Goal: Task Accomplishment & Management: Manage account settings

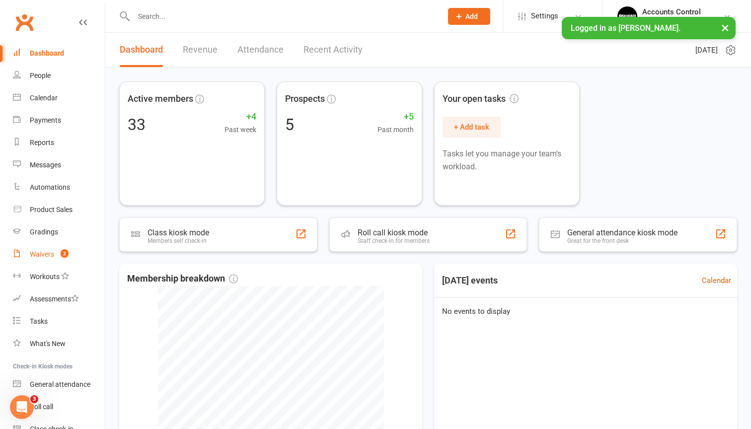
click at [54, 258] on link "Waivers 2" at bounding box center [59, 254] width 92 height 22
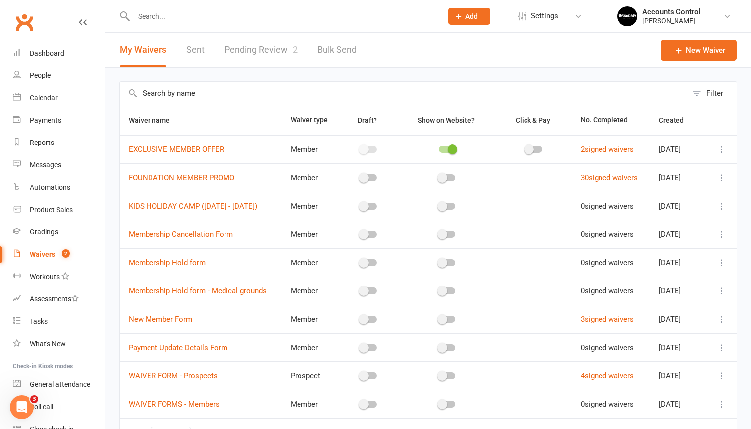
click at [257, 48] on link "Pending Review 2" at bounding box center [260, 50] width 73 height 34
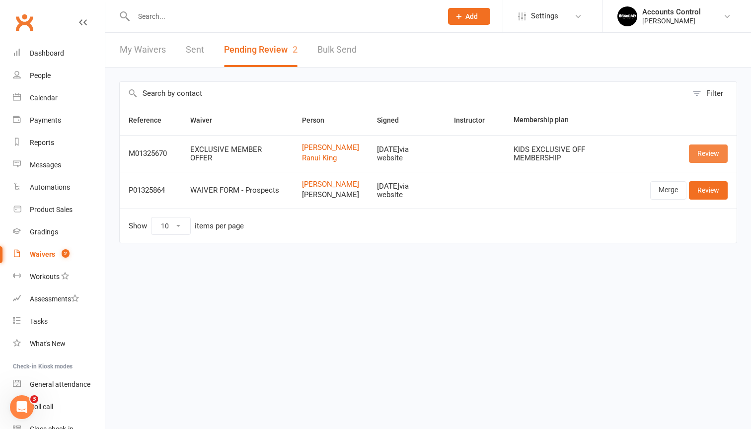
click at [705, 157] on link "Review" at bounding box center [708, 154] width 39 height 18
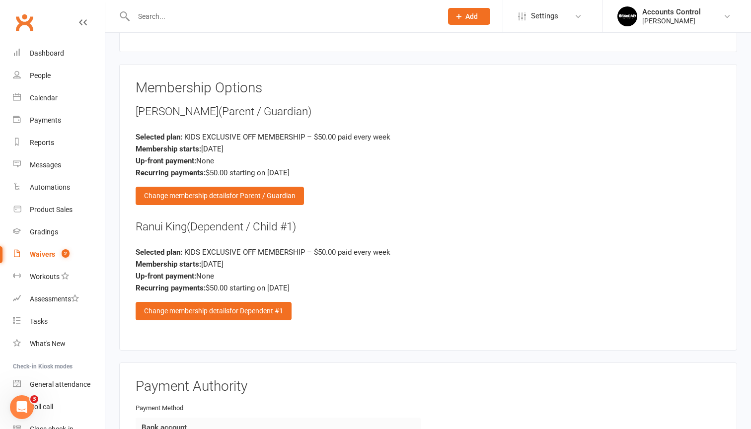
scroll to position [805, 0]
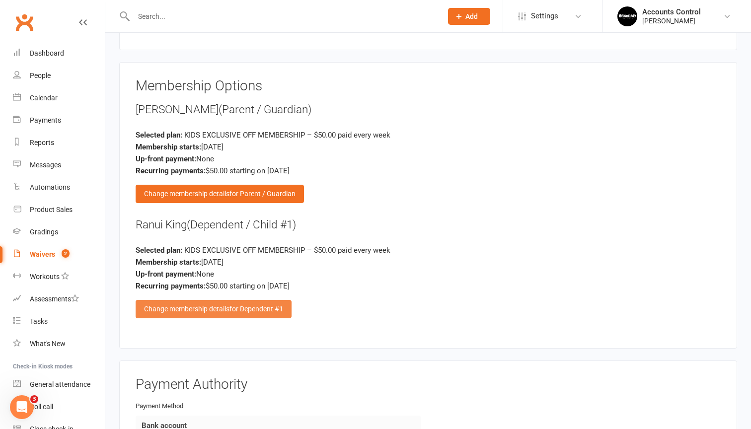
click at [238, 309] on div "Change membership details for Dependent #1" at bounding box center [214, 309] width 156 height 18
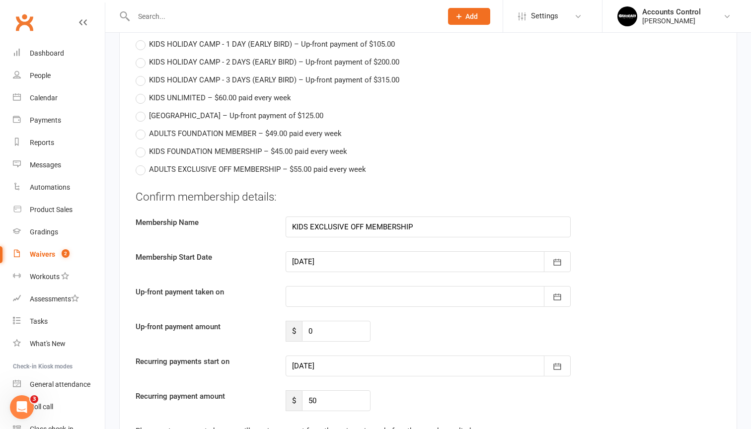
scroll to position [1042, 0]
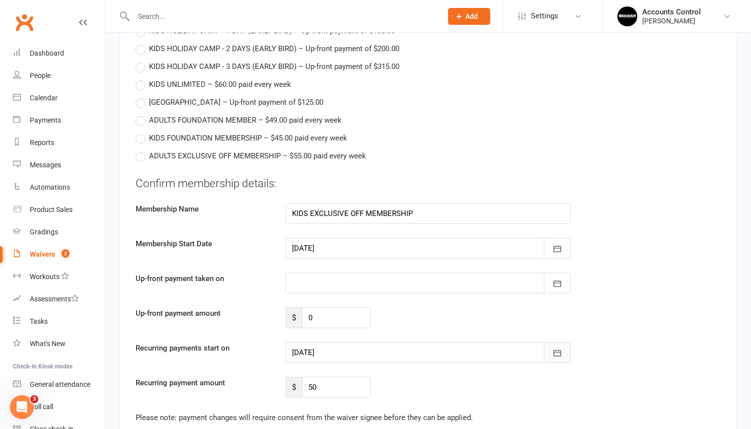
click at [552, 345] on button "button" at bounding box center [557, 352] width 27 height 21
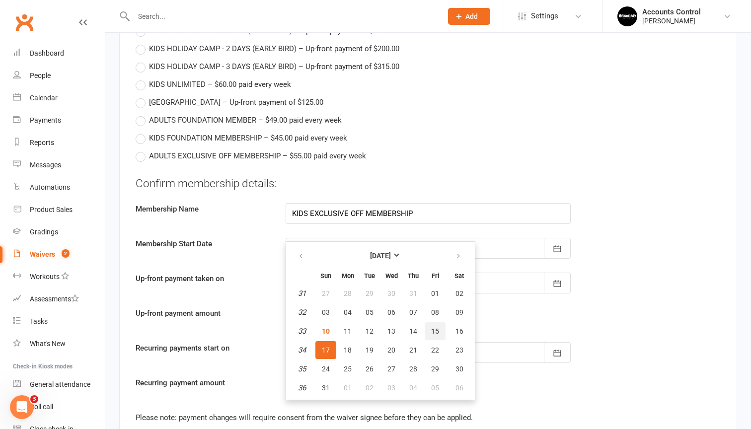
click at [431, 322] on button "15" at bounding box center [435, 331] width 21 height 18
type input "15 Aug 2025"
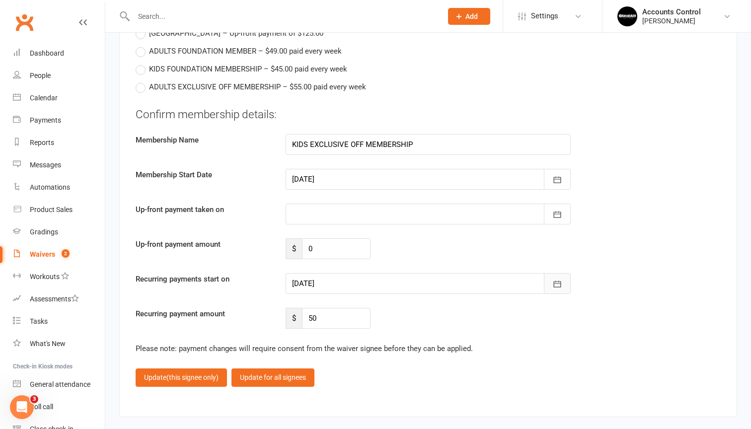
scroll to position [1127, 0]
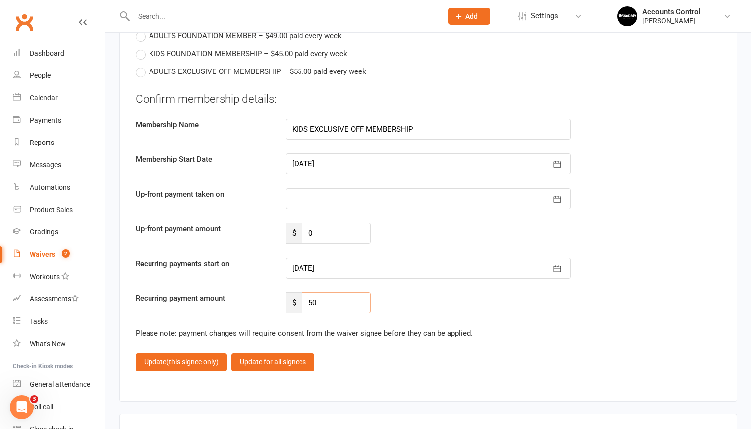
click at [349, 305] on input "50" at bounding box center [336, 303] width 69 height 21
type input "5"
type input "45"
click at [311, 230] on input "0" at bounding box center [336, 233] width 69 height 21
type input "45"
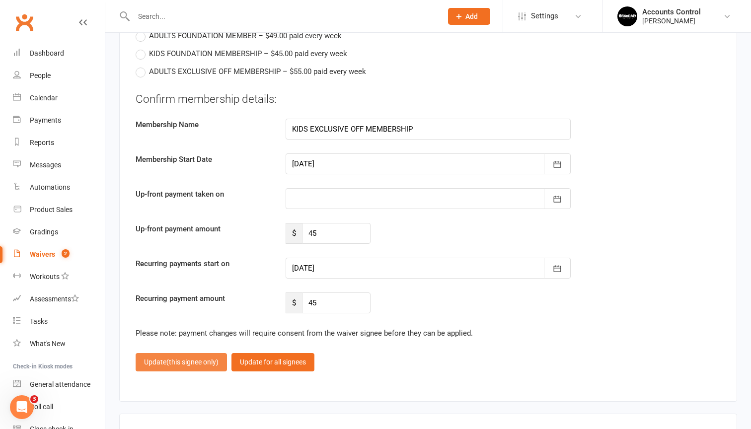
click at [194, 363] on button "Update (this signee only)" at bounding box center [181, 362] width 91 height 18
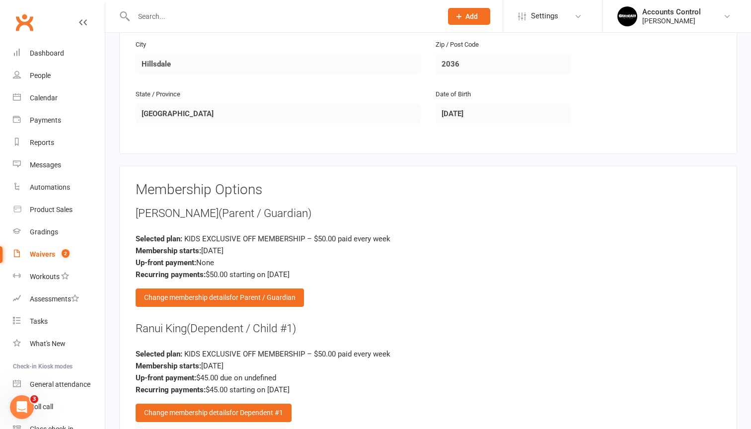
scroll to position [703, 0]
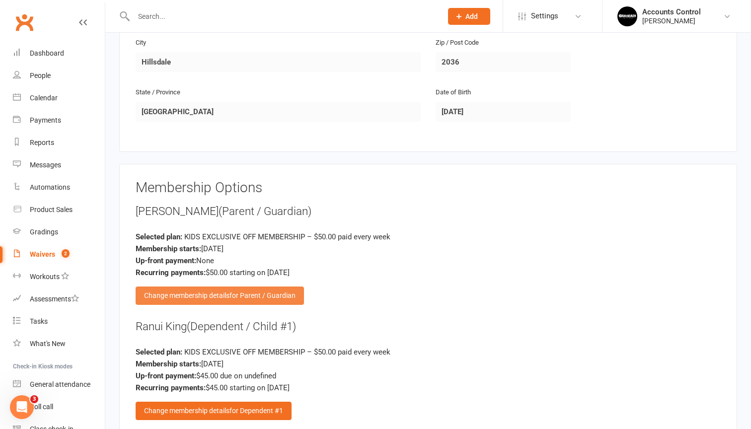
click at [223, 296] on div "Change membership details for Parent / Guardian" at bounding box center [220, 296] width 168 height 18
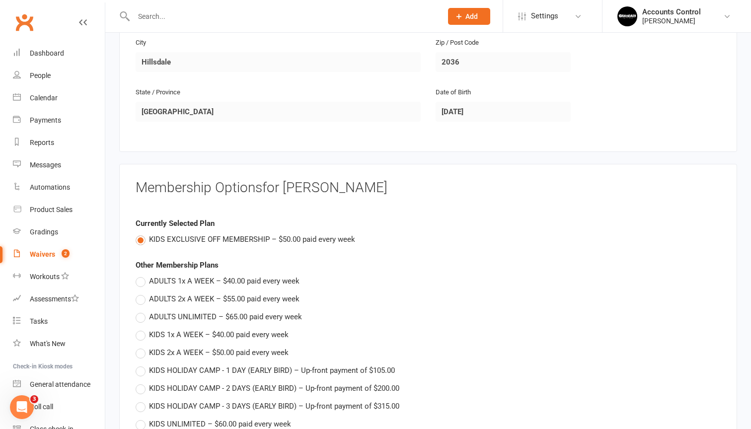
click at [141, 233] on label "KIDS EXCLUSIVE OFF MEMBERSHIP – $50.00 paid every week" at bounding box center [246, 239] width 220 height 12
click at [141, 233] on input "KIDS EXCLUSIVE OFF MEMBERSHIP – $50.00 paid every week" at bounding box center [139, 233] width 6 height 0
type input "0"
type input "50"
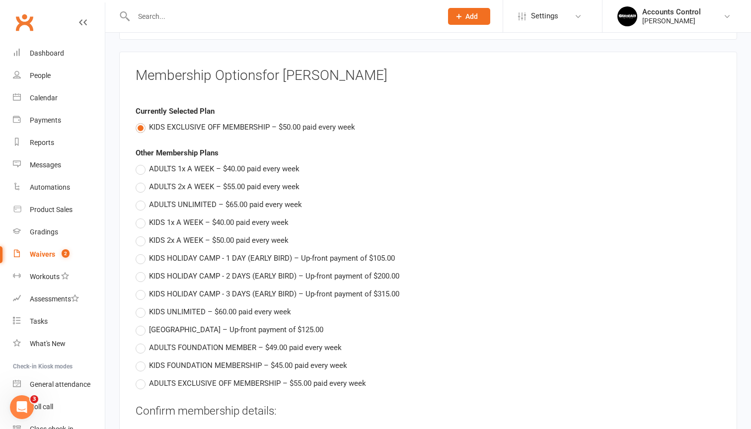
scroll to position [823, 0]
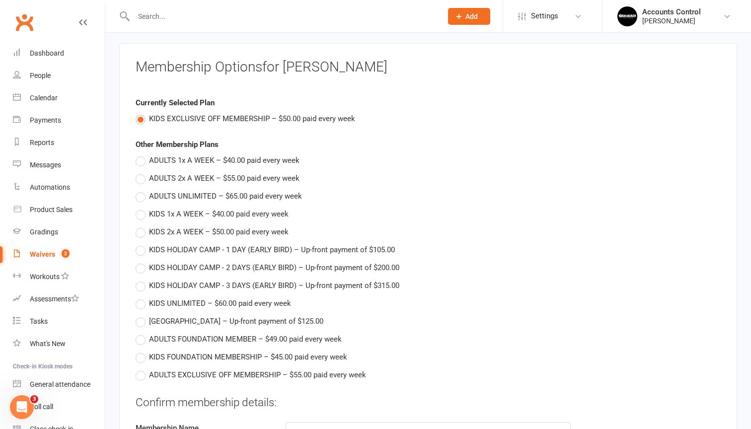
click at [145, 114] on label "KIDS EXCLUSIVE OFF MEMBERSHIP – $50.00 paid every week" at bounding box center [246, 119] width 220 height 12
click at [142, 113] on input "KIDS EXCLUSIVE OFF MEMBERSHIP – $50.00 paid every week" at bounding box center [139, 113] width 6 height 0
type input "0"
type input "50"
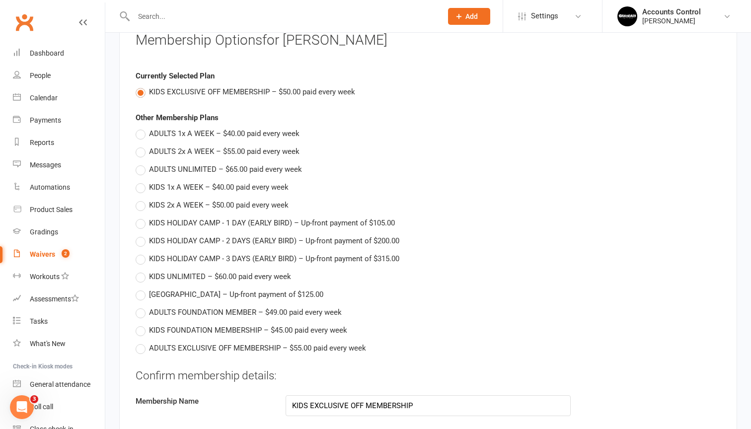
scroll to position [845, 0]
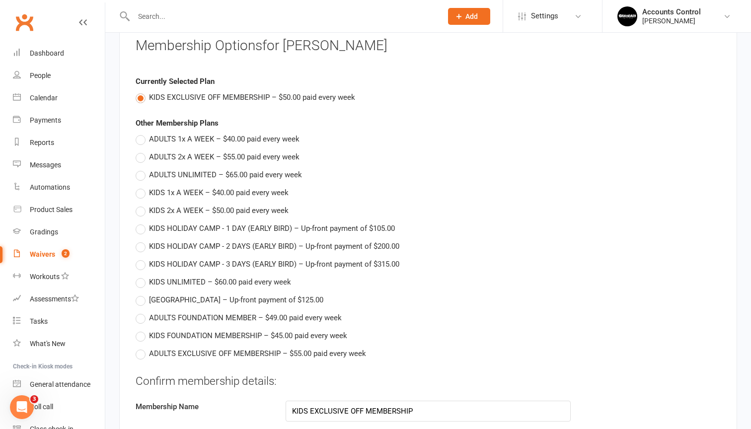
click at [140, 95] on label "KIDS EXCLUSIVE OFF MEMBERSHIP – $50.00 paid every week" at bounding box center [246, 97] width 220 height 12
click at [140, 91] on input "KIDS EXCLUSIVE OFF MEMBERSHIP – $50.00 paid every week" at bounding box center [139, 91] width 6 height 0
type input "0"
type input "50"
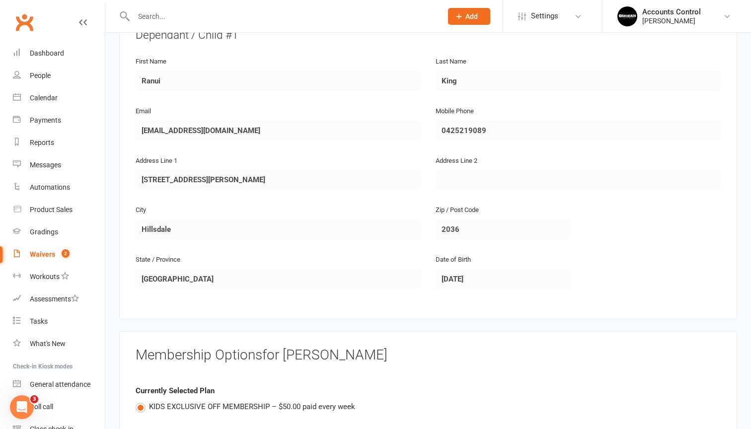
scroll to position [528, 0]
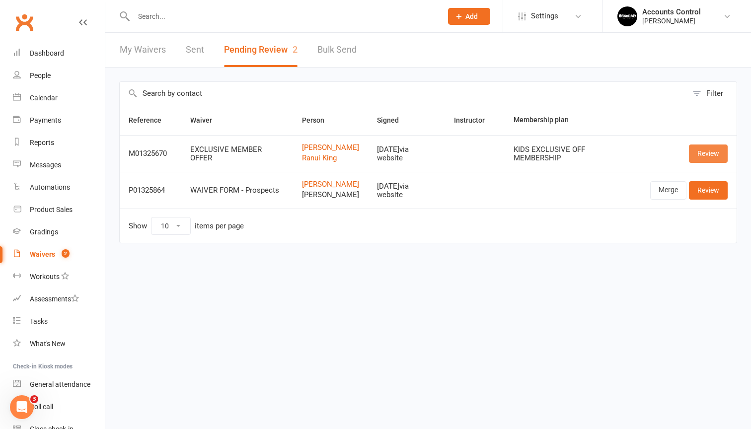
click at [708, 162] on link "Review" at bounding box center [708, 154] width 39 height 18
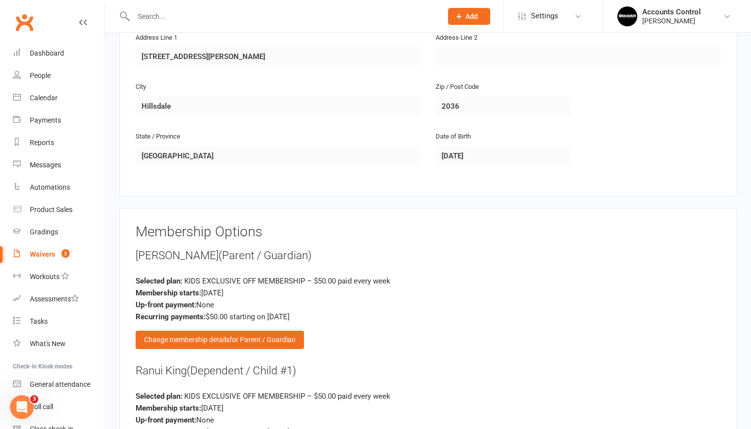
scroll to position [660, 0]
click at [248, 330] on div "Change membership details for Parent / Guardian" at bounding box center [220, 339] width 168 height 18
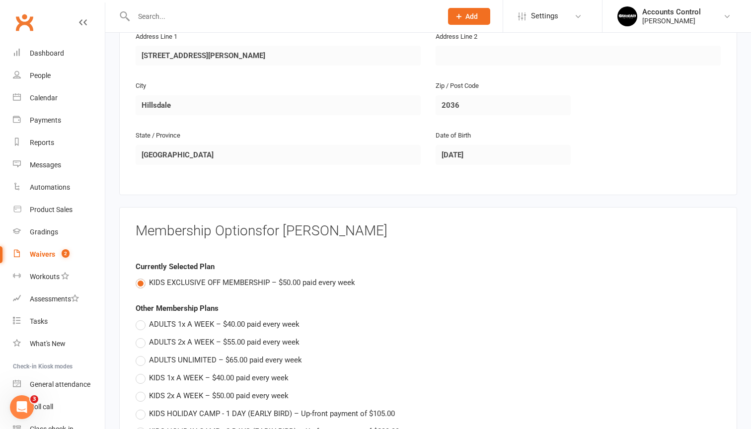
click at [139, 281] on label "KIDS EXCLUSIVE OFF MEMBERSHIP – $50.00 paid every week" at bounding box center [246, 283] width 220 height 12
click at [139, 277] on input "KIDS EXCLUSIVE OFF MEMBERSHIP – $50.00 paid every week" at bounding box center [139, 277] width 6 height 0
type input "0"
type input "50"
click at [142, 278] on label "KIDS EXCLUSIVE OFF MEMBERSHIP – $50.00 paid every week" at bounding box center [246, 283] width 220 height 12
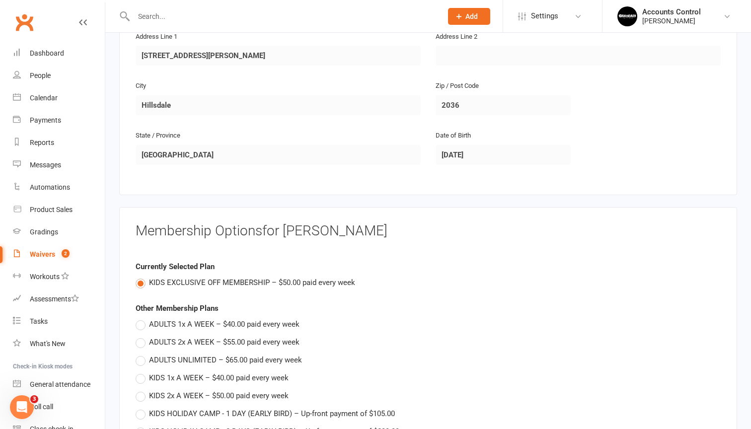
click at [142, 277] on input "KIDS EXCLUSIVE OFF MEMBERSHIP – $50.00 paid every week" at bounding box center [139, 277] width 6 height 0
type input "0"
type input "50"
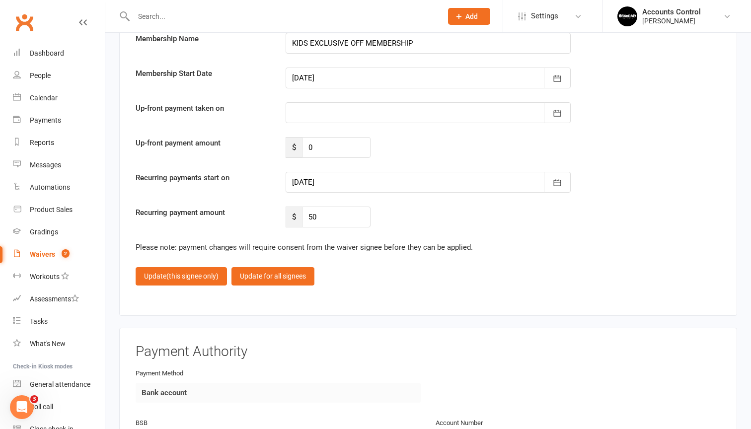
scroll to position [1357, 0]
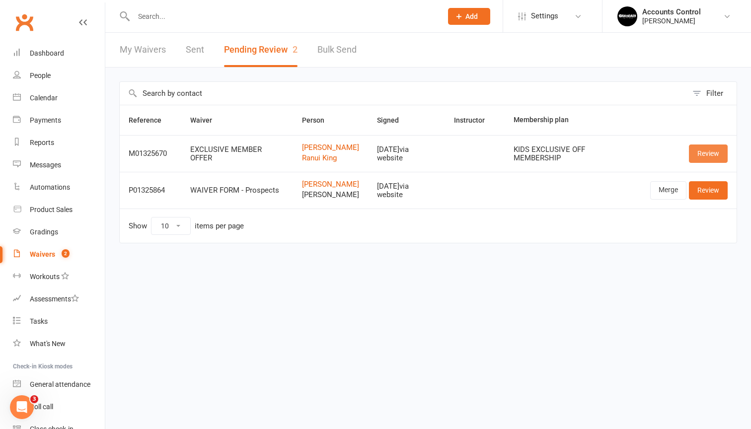
click at [720, 156] on link "Review" at bounding box center [708, 154] width 39 height 18
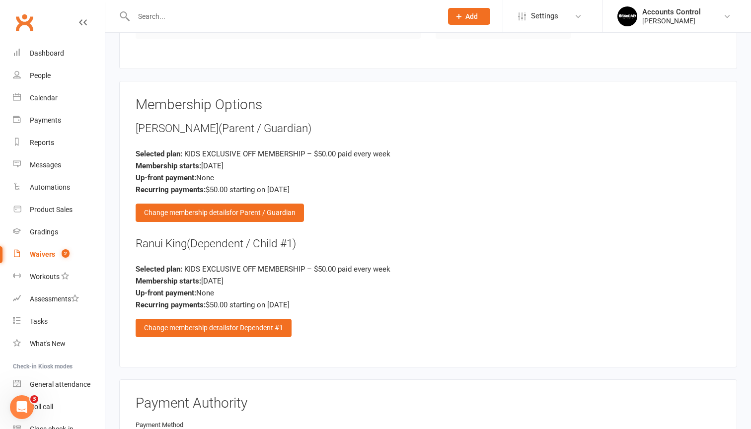
scroll to position [788, 0]
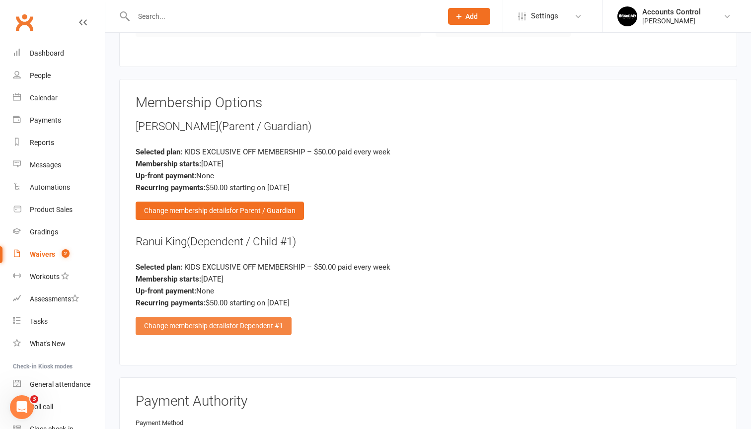
click at [269, 322] on span "for Dependent #1" at bounding box center [256, 326] width 54 height 8
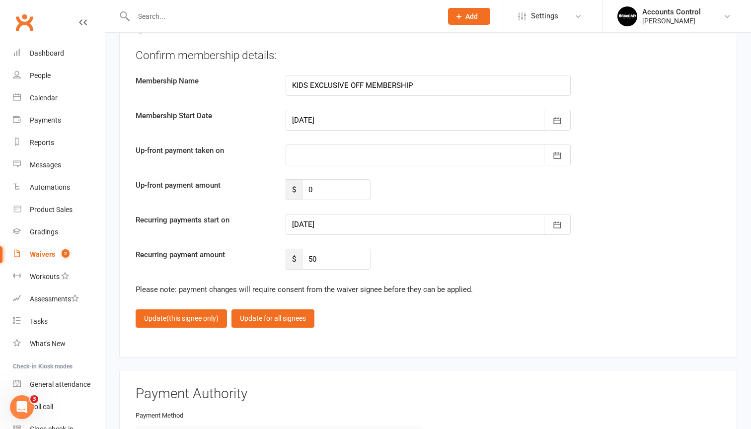
scroll to position [1161, 0]
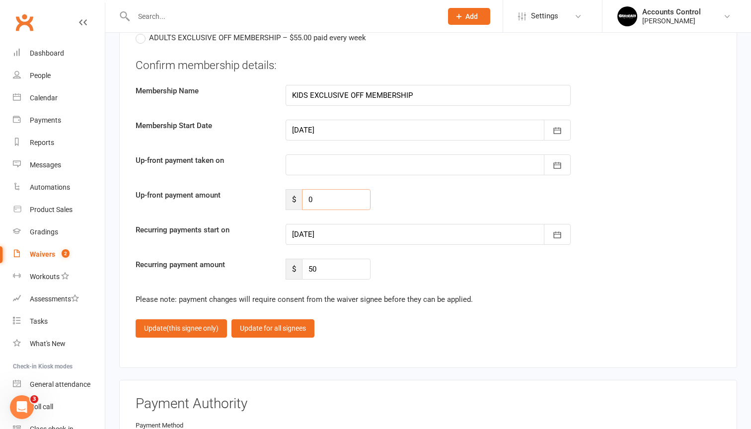
click at [336, 198] on input "0" at bounding box center [336, 199] width 69 height 21
type input "4"
click at [568, 156] on button "button" at bounding box center [557, 164] width 27 height 21
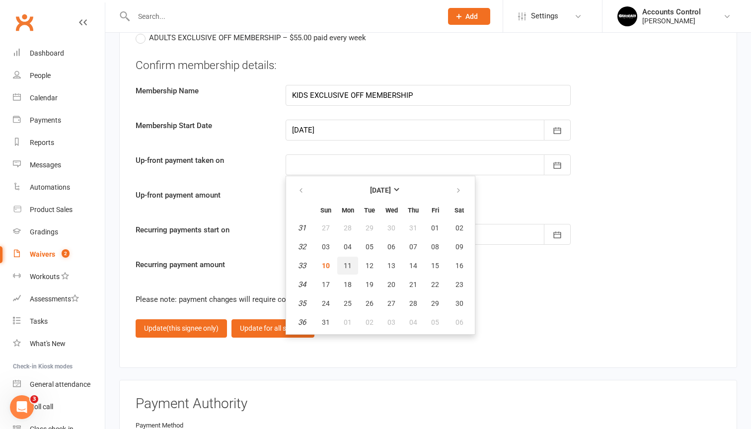
click at [351, 262] on span "11" at bounding box center [348, 266] width 8 height 8
type input "11 Aug 2025"
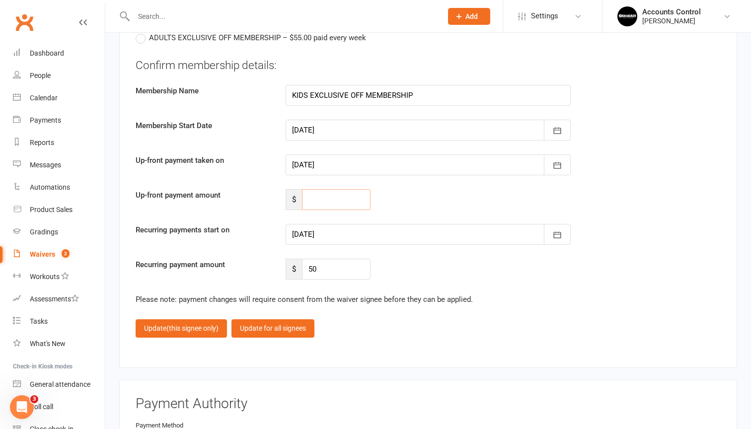
click at [332, 189] on input "number" at bounding box center [336, 199] width 69 height 21
type input "45"
drag, startPoint x: 349, startPoint y: 270, endPoint x: 306, endPoint y: 261, distance: 43.5
click at [306, 261] on input "50" at bounding box center [336, 269] width 69 height 21
type input "45"
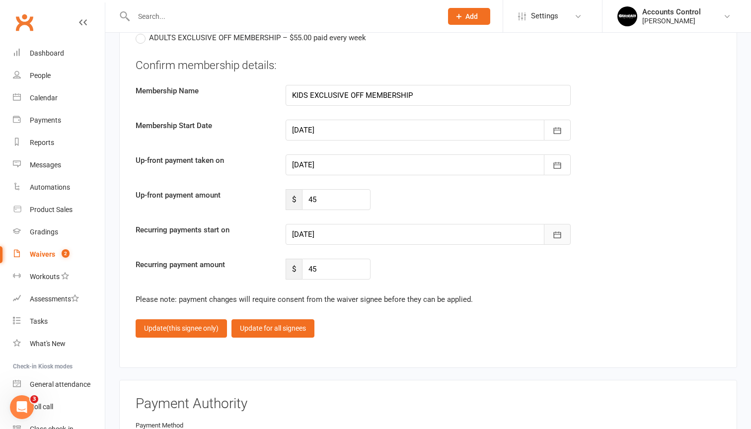
click at [555, 230] on icon "button" at bounding box center [557, 235] width 10 height 10
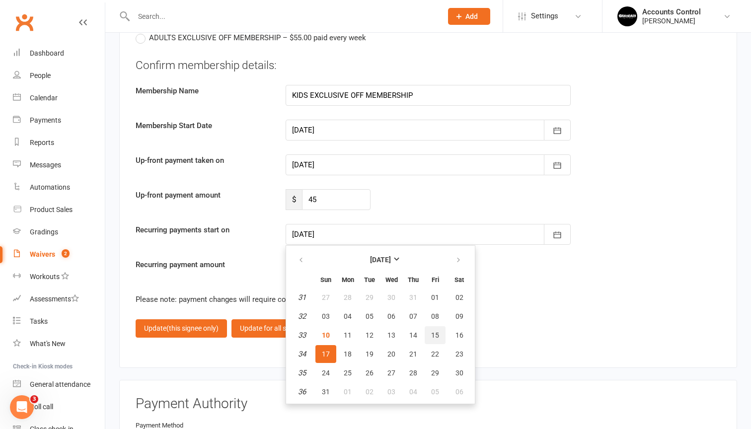
click at [431, 335] on button "15" at bounding box center [435, 335] width 21 height 18
type input "15 Aug 2025"
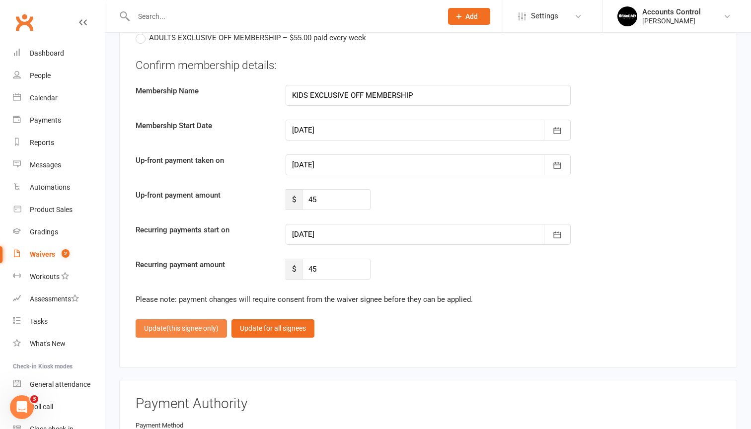
click at [201, 327] on button "Update (this signee only)" at bounding box center [181, 328] width 91 height 18
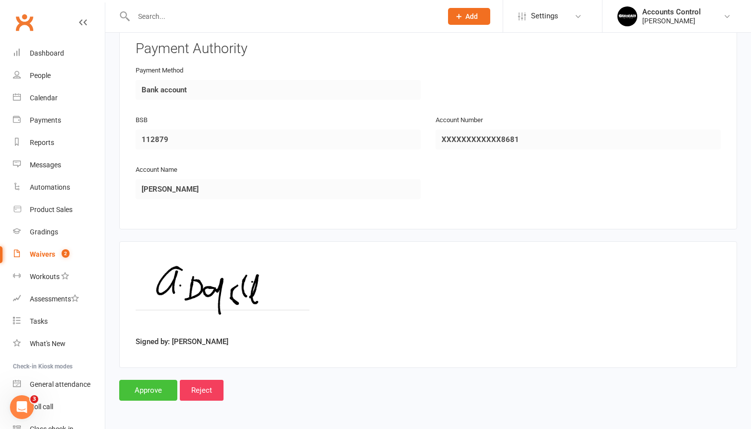
click at [138, 385] on input "Approve" at bounding box center [148, 390] width 58 height 21
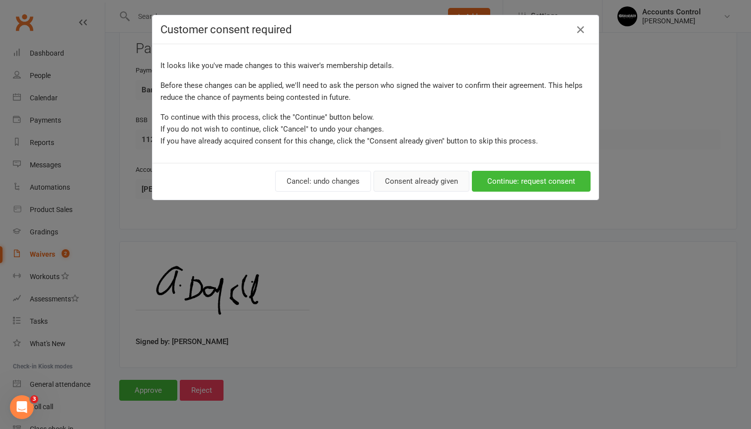
click at [417, 181] on button "Consent already given" at bounding box center [421, 181] width 96 height 21
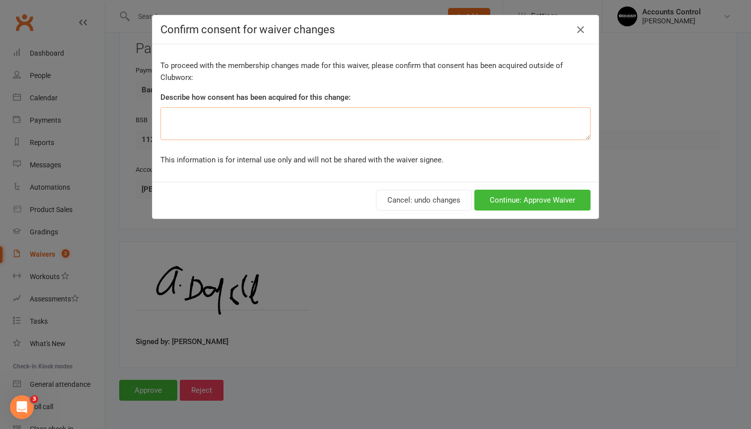
click at [352, 126] on textarea at bounding box center [375, 123] width 430 height 33
type textarea "In person"
click at [558, 204] on button "Continue: Approve Waiver" at bounding box center [532, 200] width 116 height 21
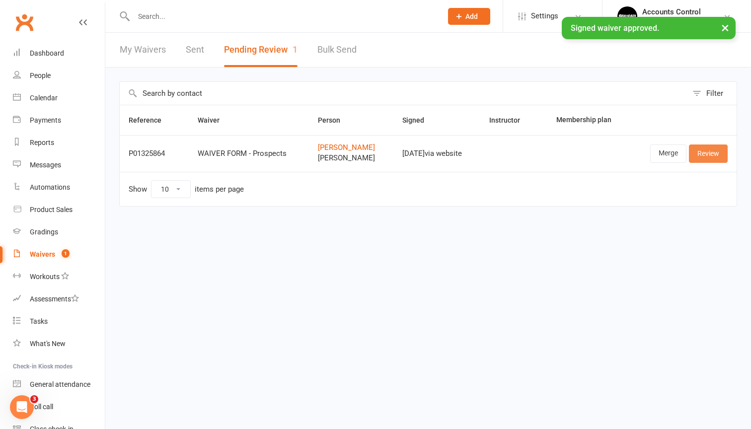
click at [723, 156] on link "Review" at bounding box center [708, 154] width 39 height 18
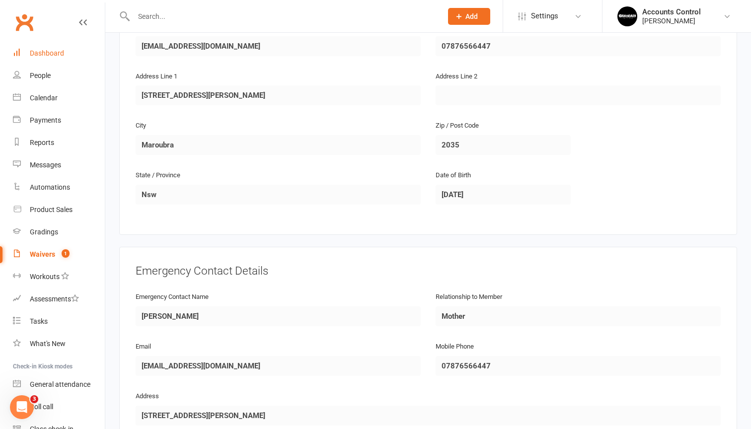
click at [53, 50] on div "Dashboard" at bounding box center [47, 53] width 34 height 8
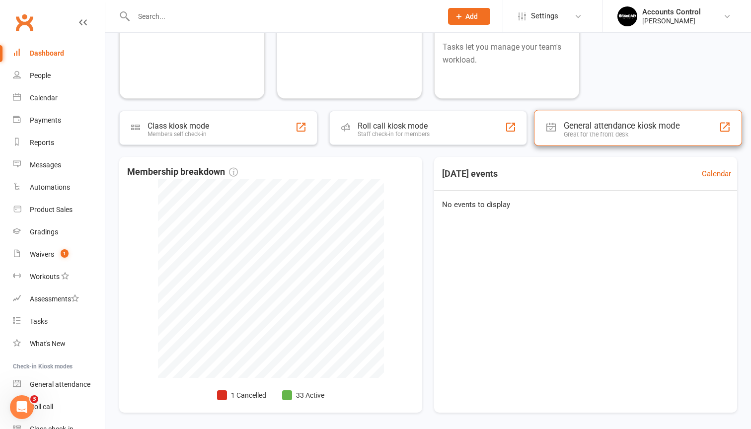
scroll to position [141, 0]
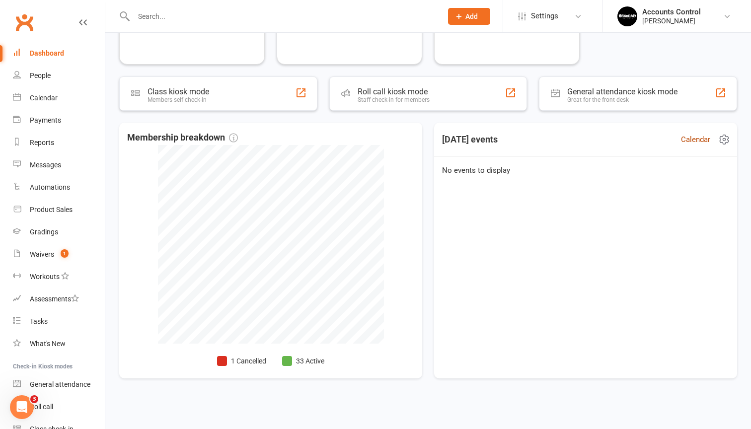
click at [706, 142] on link "Calendar" at bounding box center [695, 140] width 29 height 12
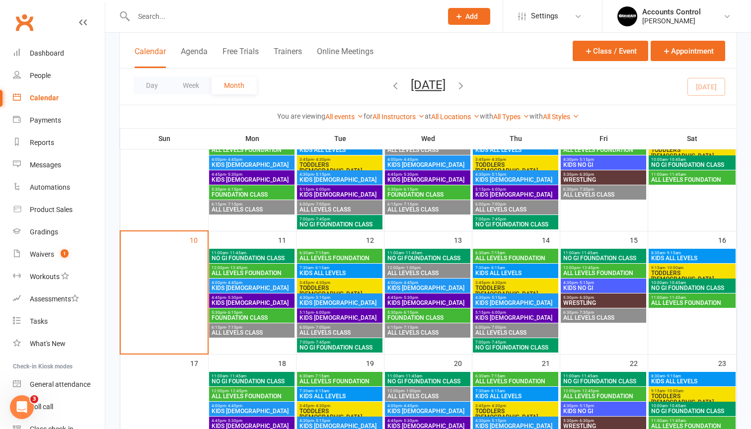
scroll to position [211, 0]
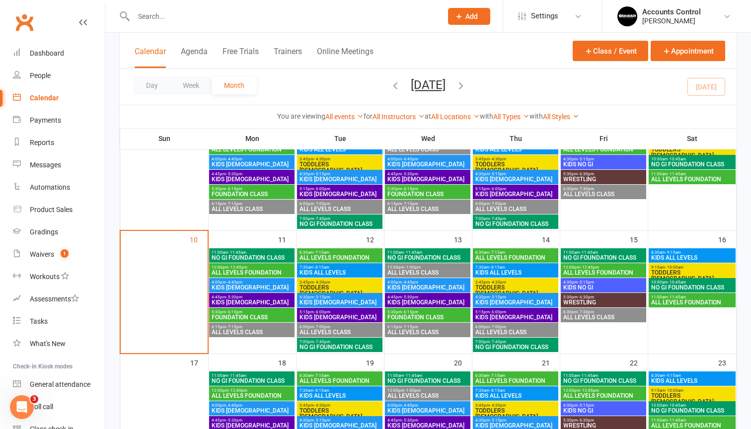
click at [260, 252] on span "11:00am - 11:45am" at bounding box center [251, 252] width 81 height 4
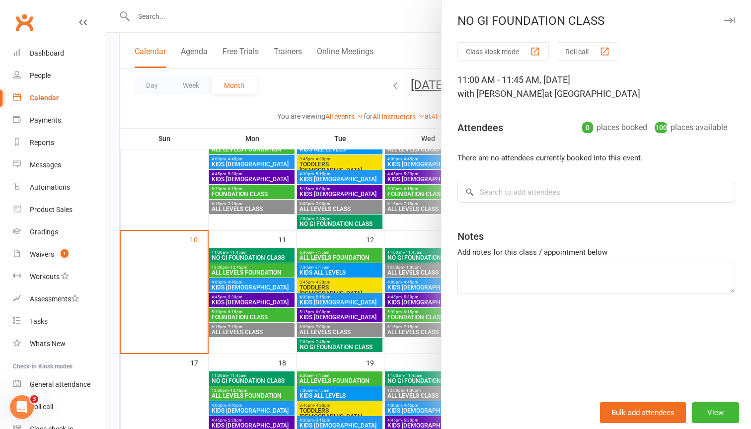
click at [260, 287] on div at bounding box center [428, 214] width 646 height 429
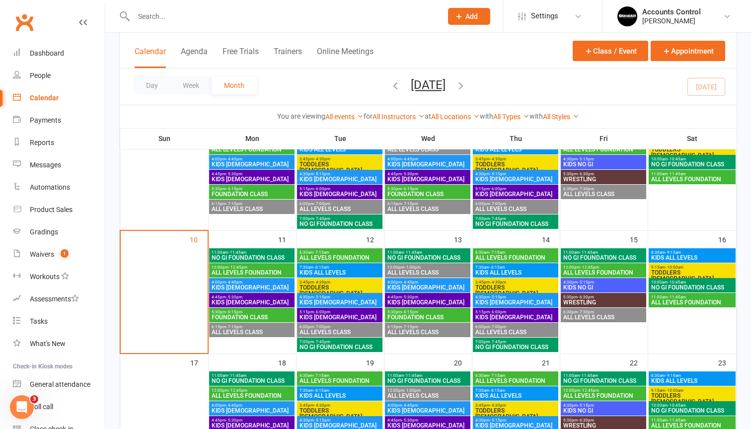
click at [254, 301] on span "KIDS 10 - 15 YO" at bounding box center [251, 302] width 81 height 6
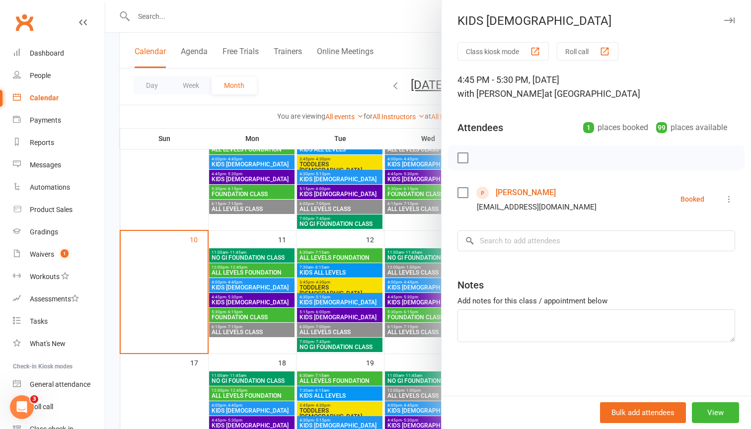
click at [252, 307] on div at bounding box center [428, 214] width 646 height 429
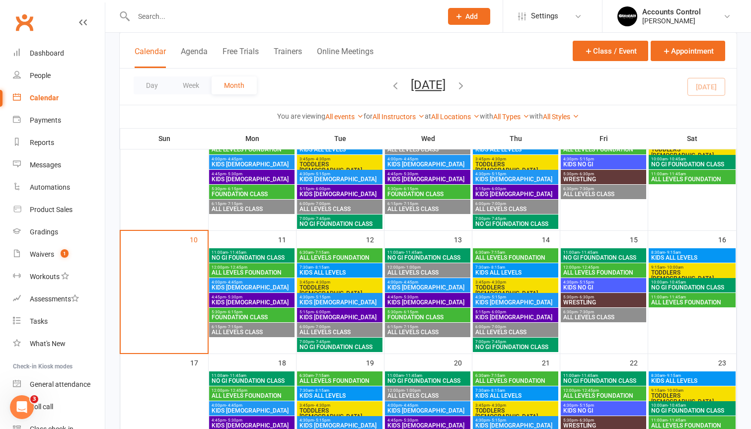
click at [252, 314] on span "FOUNDATION CLASS" at bounding box center [251, 317] width 81 height 6
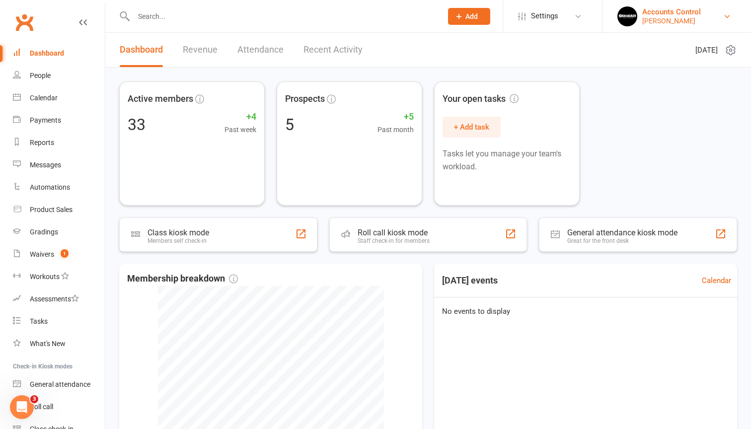
click at [692, 21] on div "Braddah Jiu Jitsu Maroubra" at bounding box center [671, 20] width 59 height 9
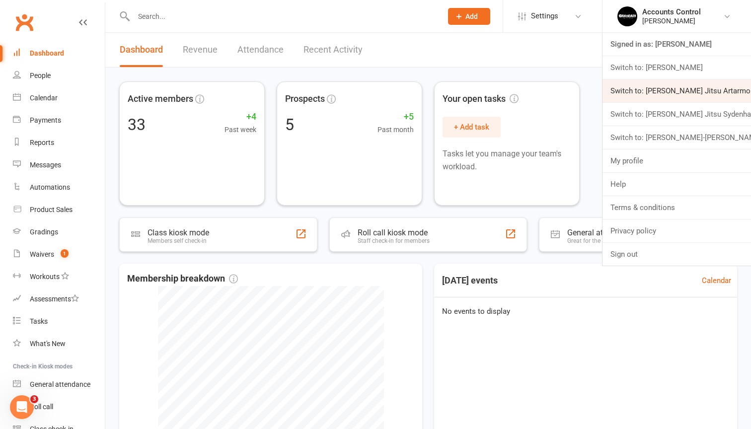
click at [668, 98] on link "Switch to: Braddah Jiu Jitsu Artarmon" at bounding box center [676, 90] width 149 height 23
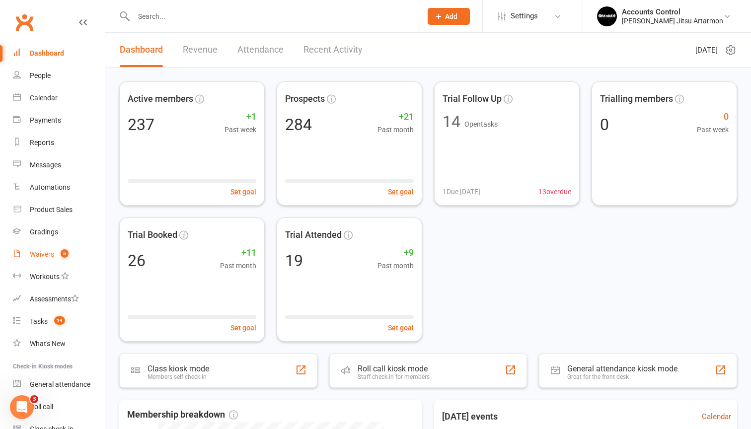
click at [50, 253] on div "Waivers" at bounding box center [42, 254] width 24 height 8
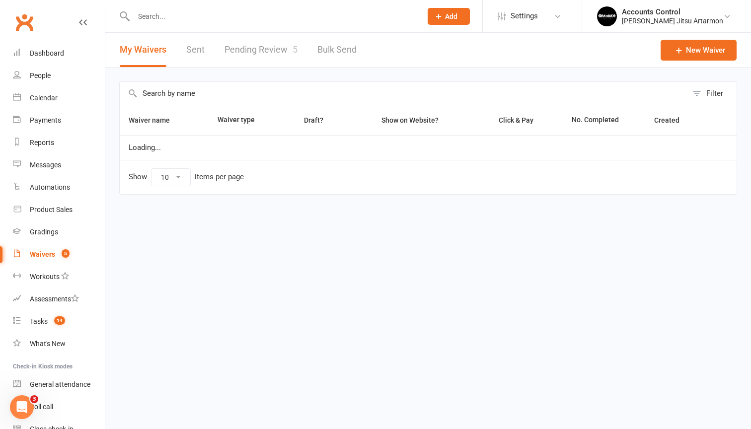
select select "50"
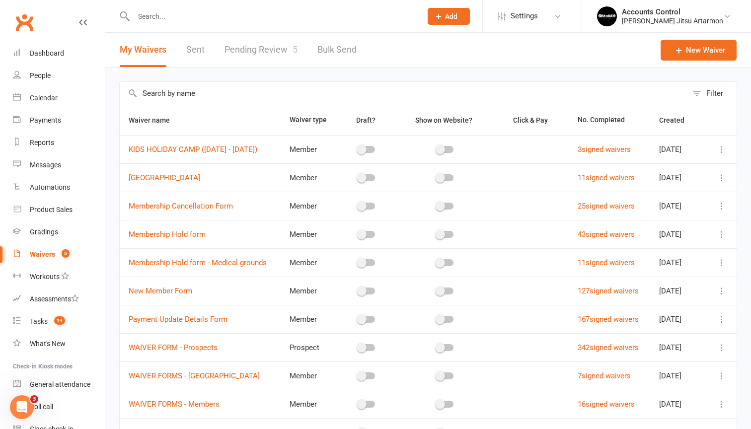
click at [286, 46] on link "Pending Review 5" at bounding box center [260, 50] width 73 height 34
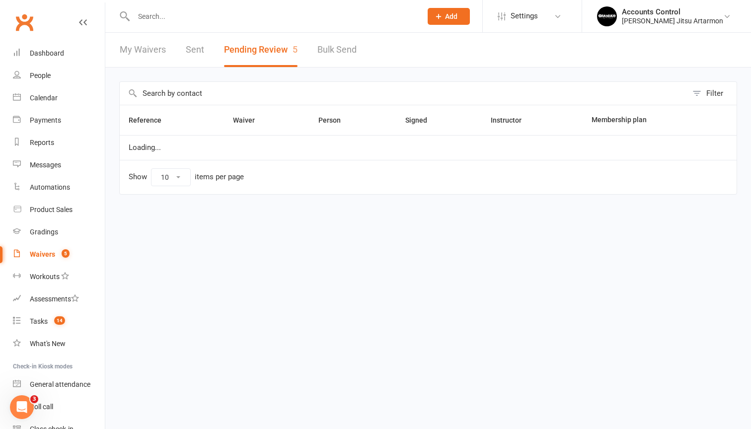
select select "50"
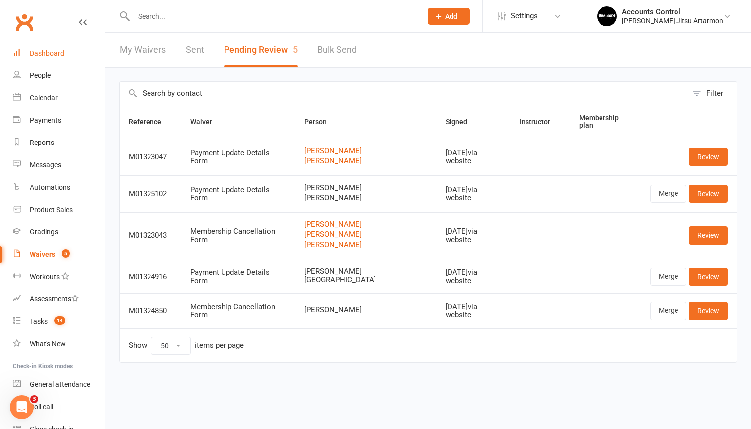
click at [53, 52] on div "Dashboard" at bounding box center [47, 53] width 34 height 8
